Goal: Contribute content: Contribute content

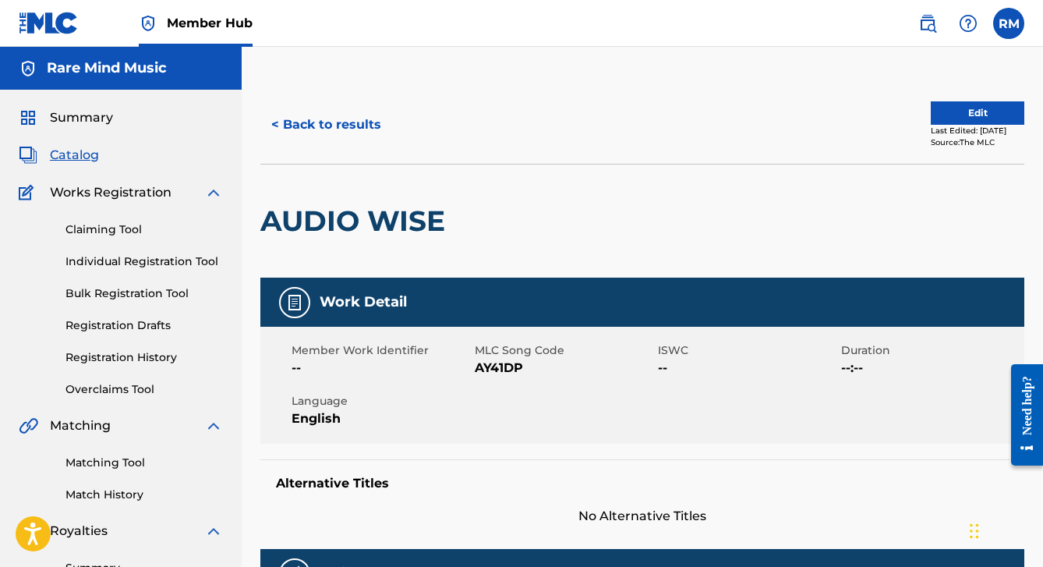
scroll to position [1, 0]
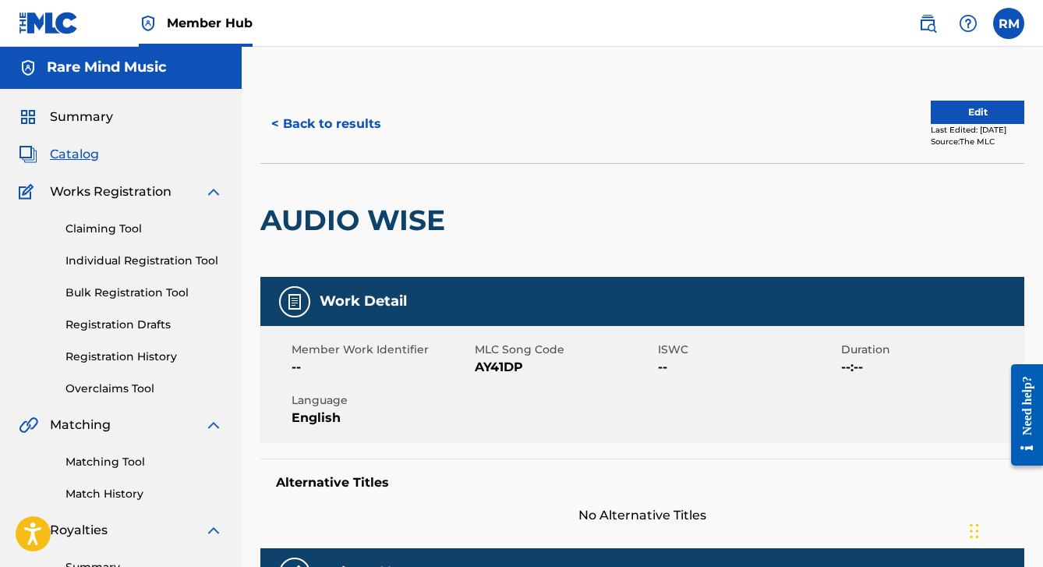
click at [74, 145] on span "Catalog" at bounding box center [74, 154] width 49 height 19
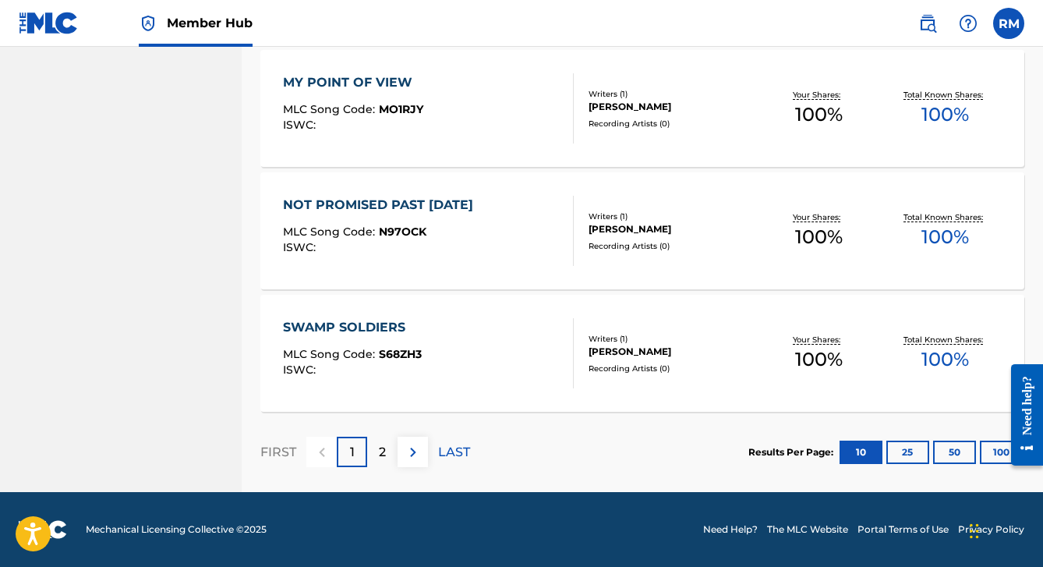
scroll to position [1218, 0]
click at [383, 456] on p "2" at bounding box center [382, 452] width 7 height 19
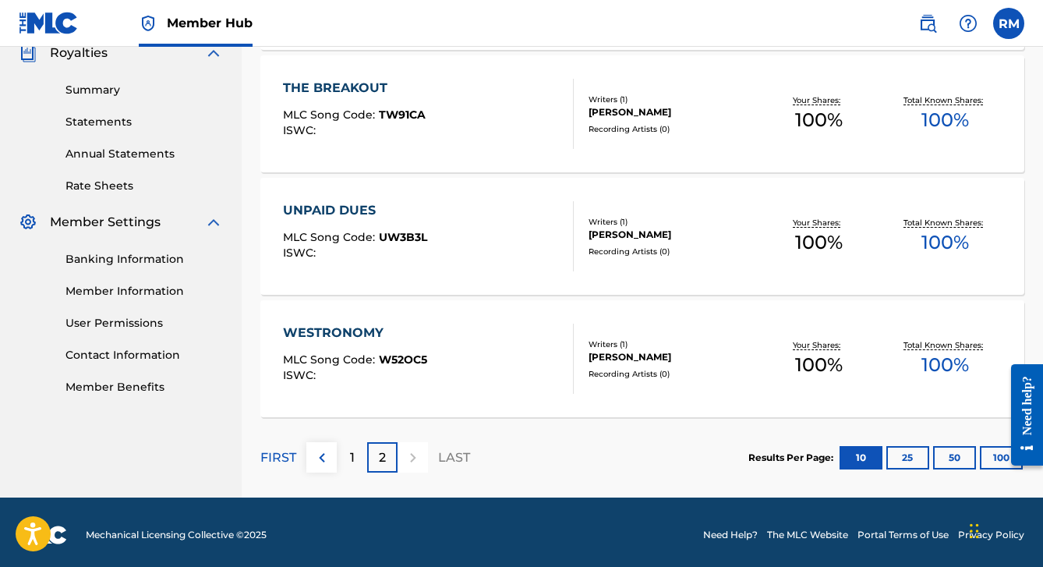
scroll to position [477, 0]
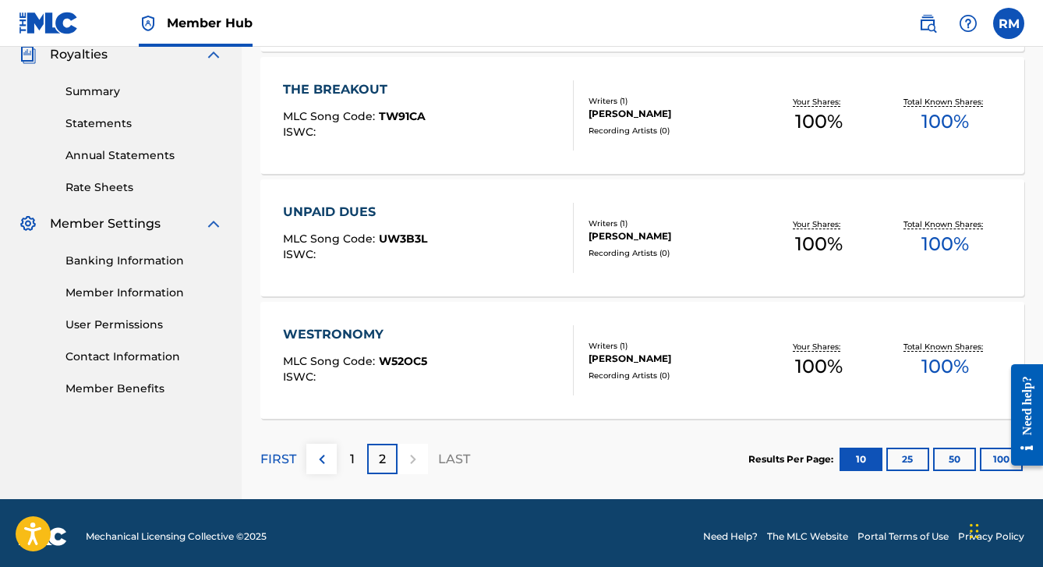
click at [340, 210] on div "UNPAID DUES" at bounding box center [355, 212] width 144 height 19
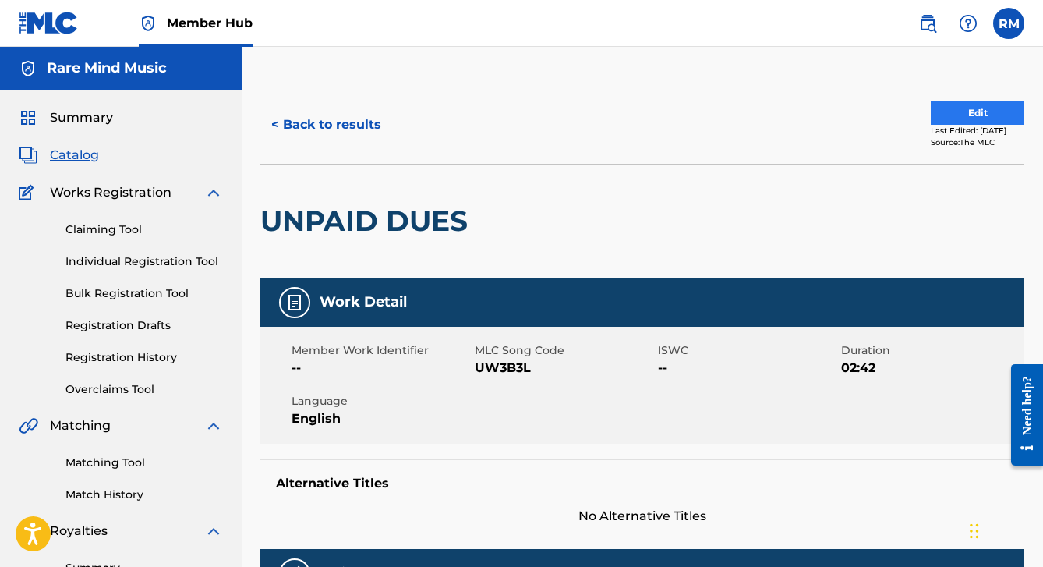
click at [950, 103] on button "Edit" at bounding box center [978, 112] width 94 height 23
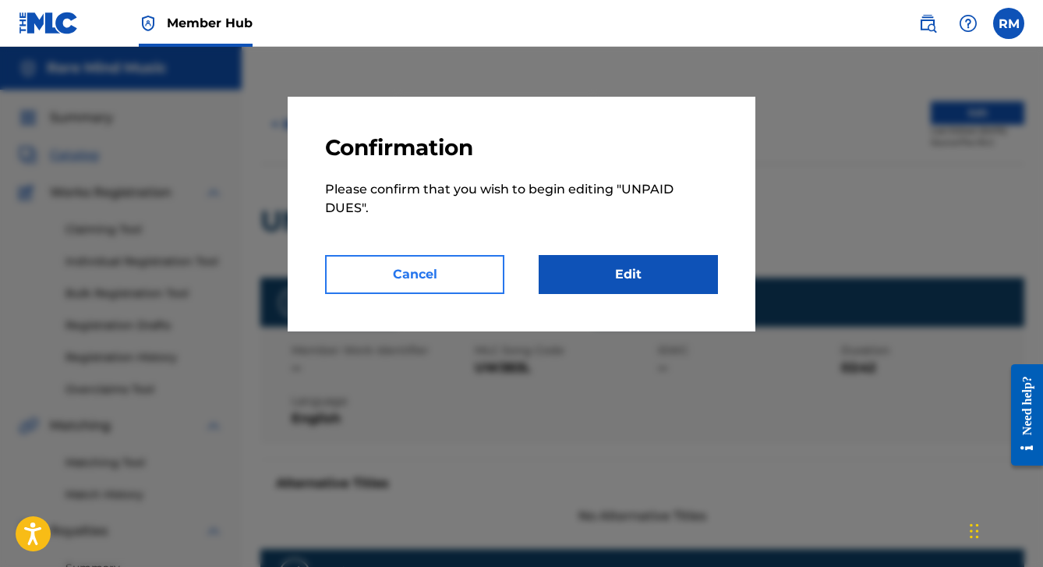
click at [455, 281] on button "Cancel" at bounding box center [414, 274] width 179 height 39
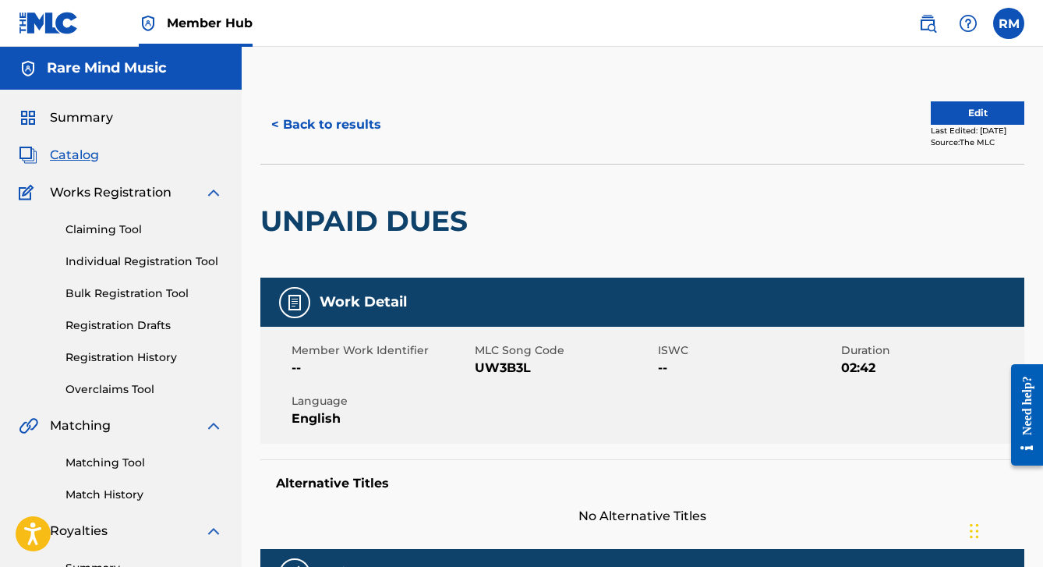
click at [80, 158] on span "Catalog" at bounding box center [74, 155] width 49 height 19
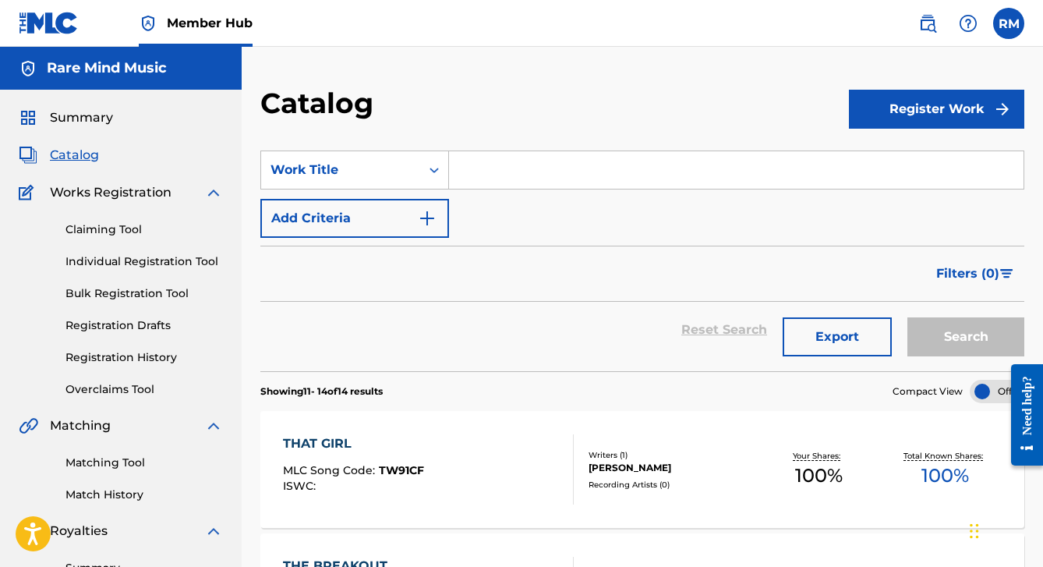
scroll to position [27, 0]
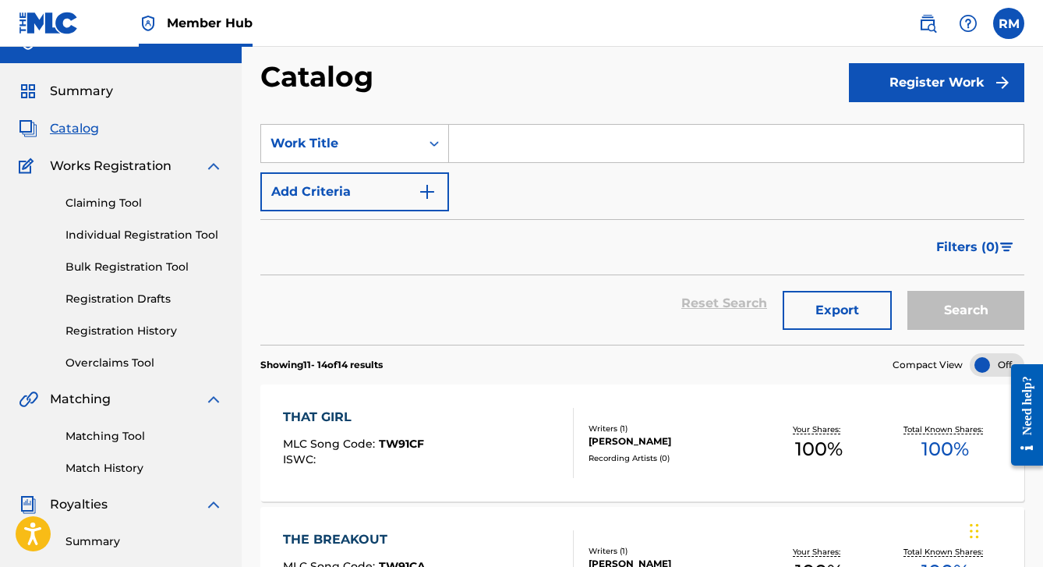
click at [351, 449] on span "MLC Song Code :" at bounding box center [331, 444] width 96 height 14
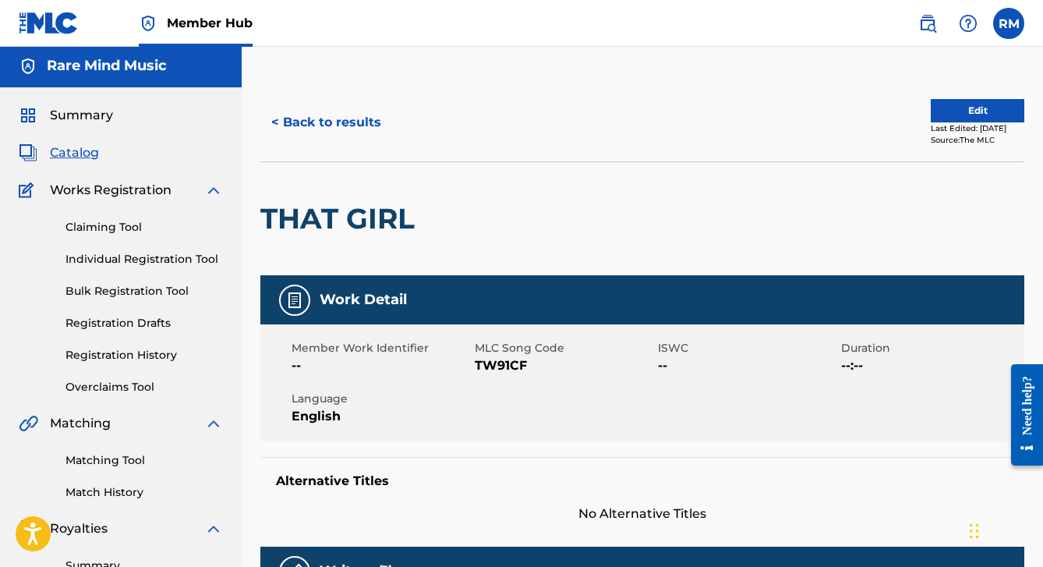
scroll to position [10, 0]
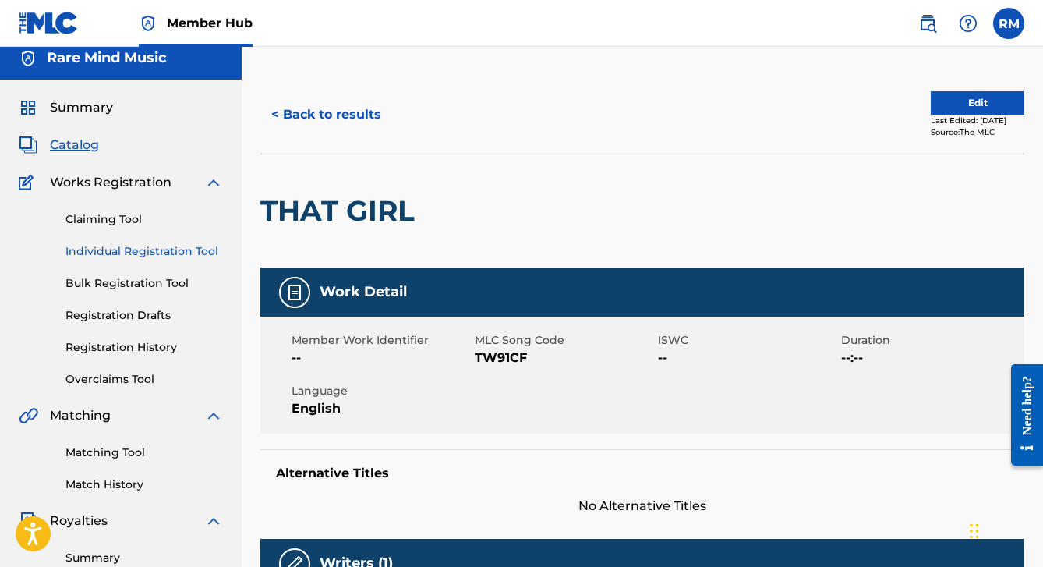
click at [114, 247] on link "Individual Registration Tool" at bounding box center [145, 251] width 158 height 16
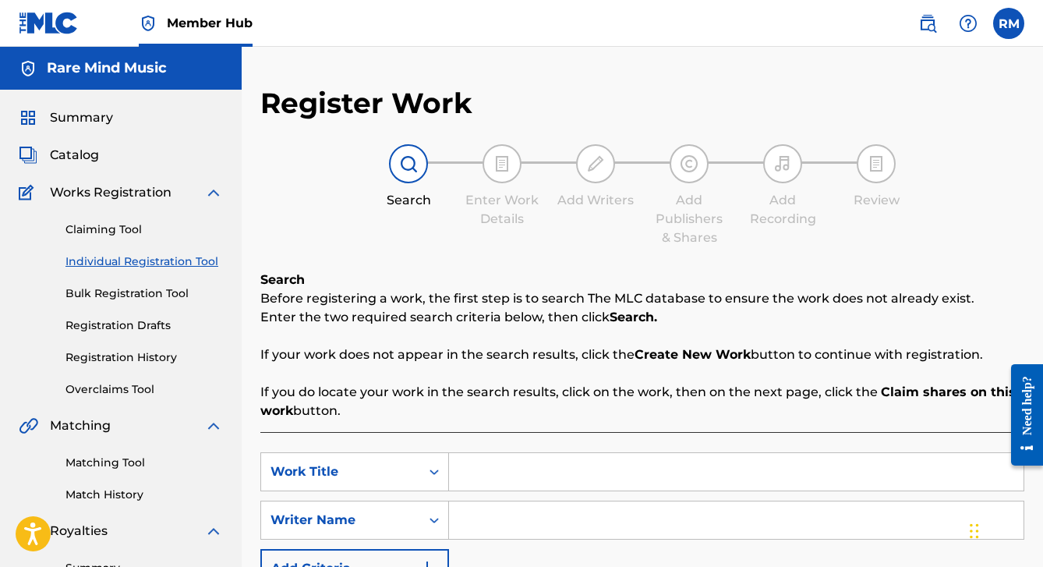
click at [469, 482] on input "Search Form" at bounding box center [736, 471] width 575 height 37
click at [743, 2] on nav "Member Hub RM RM [PERSON_NAME] [EMAIL_ADDRESS][DOMAIN_NAME] Notification Prefer…" at bounding box center [521, 23] width 1043 height 47
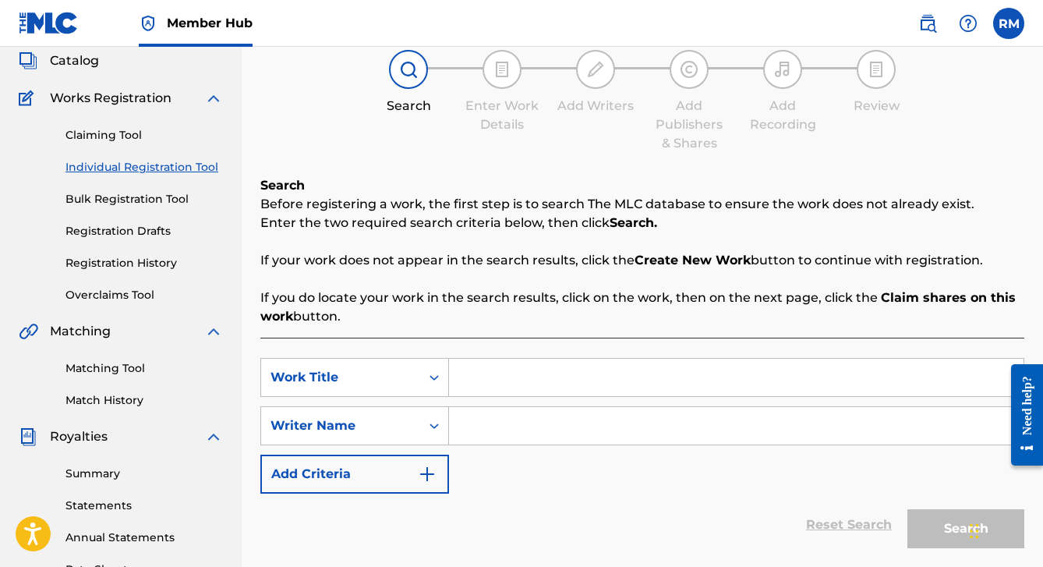
scroll to position [105, 0]
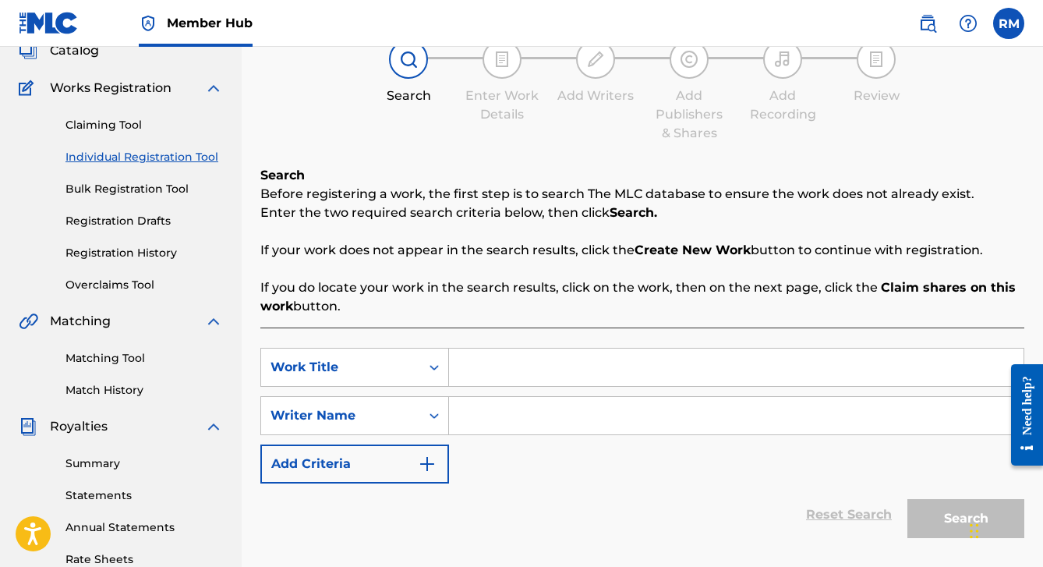
click at [478, 377] on input "Search Form" at bounding box center [736, 367] width 575 height 37
type input "Things Fall Apart"
click at [481, 423] on input "Search Form" at bounding box center [736, 415] width 575 height 37
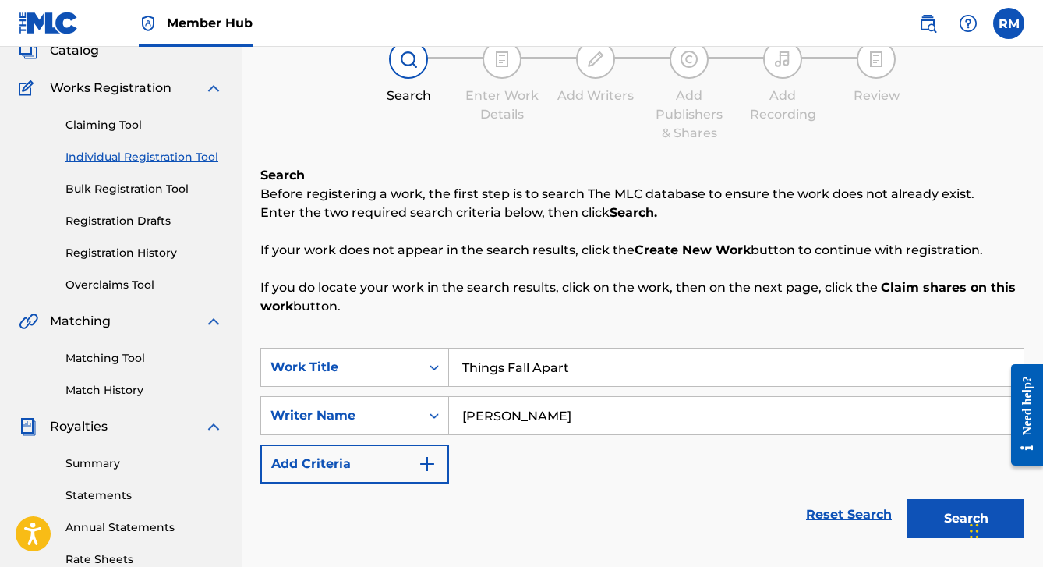
type input "[PERSON_NAME]"
click at [966, 519] on button "Search" at bounding box center [966, 518] width 117 height 39
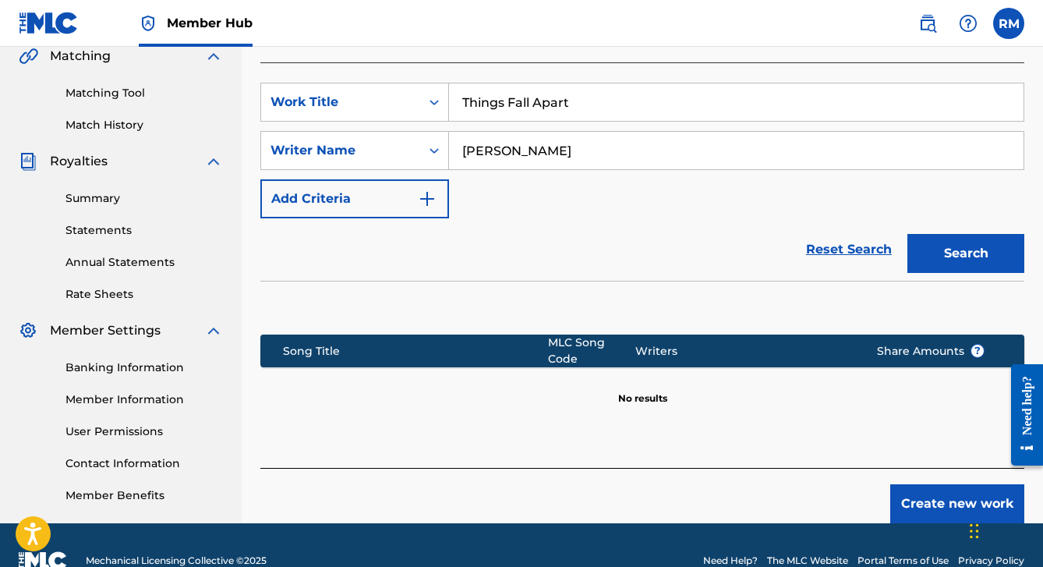
scroll to position [393, 0]
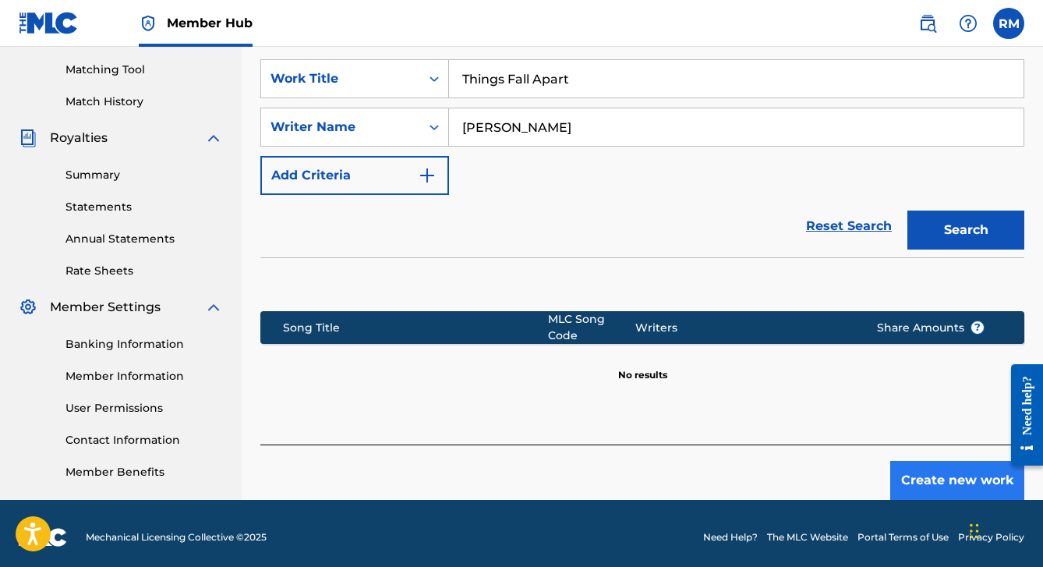
click at [931, 477] on button "Create new work" at bounding box center [958, 480] width 134 height 39
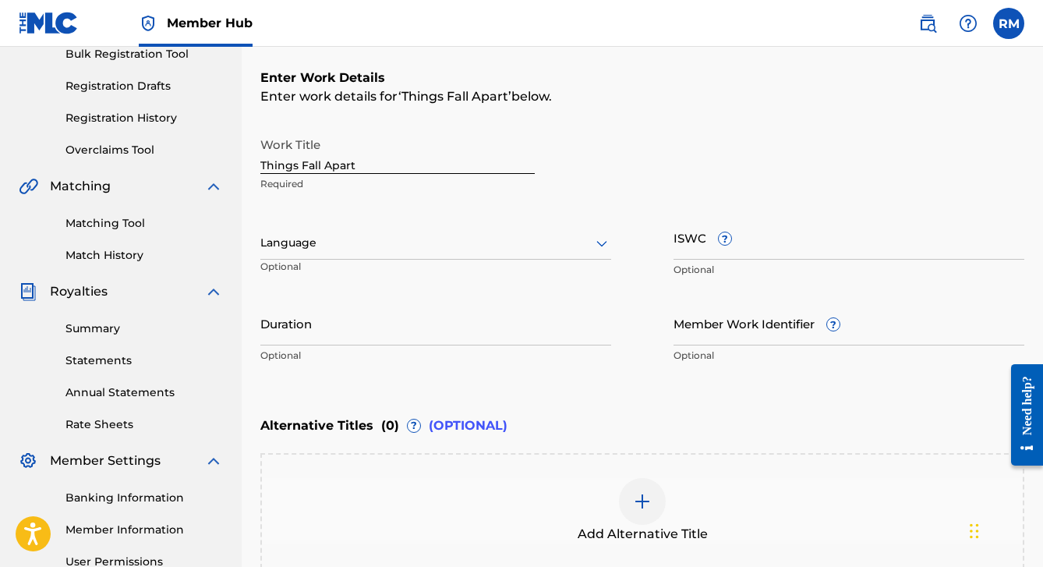
scroll to position [237, 0]
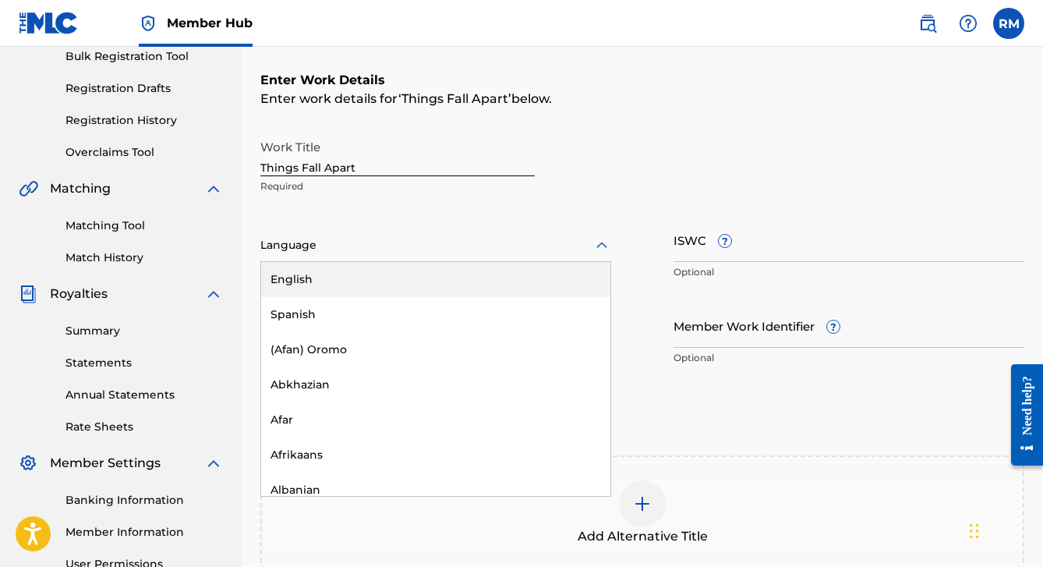
click at [593, 239] on div at bounding box center [602, 245] width 19 height 19
click at [528, 294] on div "English" at bounding box center [435, 279] width 349 height 35
